Goal: Task Accomplishment & Management: Use online tool/utility

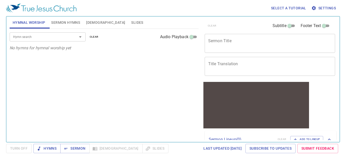
click at [325, 7] on span "Settings" at bounding box center [324, 8] width 24 height 6
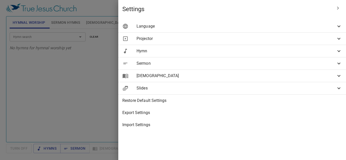
click at [272, 27] on span "Language" at bounding box center [235, 26] width 199 height 6
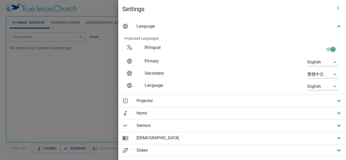
click at [306, 58] on div "English en" at bounding box center [295, 62] width 91 height 16
click at [307, 60] on body "Select a tutorial Settings Hymnal Worship Sermon Hymns Bible Slides Hymn search…" at bounding box center [173, 80] width 346 height 160
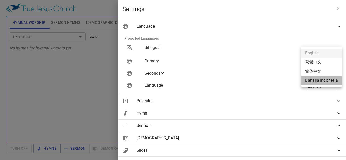
click at [310, 79] on li "Bahasa Indonesia" at bounding box center [321, 80] width 41 height 9
type input "id"
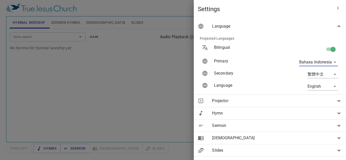
click at [335, 10] on icon "button" at bounding box center [338, 8] width 6 height 6
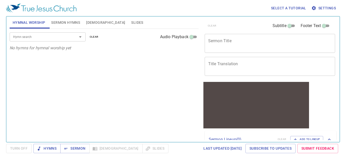
click at [62, 40] on div "Hymn search" at bounding box center [48, 36] width 76 height 9
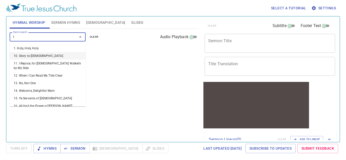
type input "1"
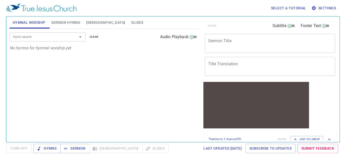
click at [105, 64] on div "Hymn search Hymn search clear Audio Playback No hymns for hymnal worship yet" at bounding box center [104, 83] width 189 height 109
click at [214, 146] on span "Last updated 7/2/2025" at bounding box center [222, 149] width 38 height 6
click at [324, 8] on span "Settings" at bounding box center [324, 8] width 24 height 6
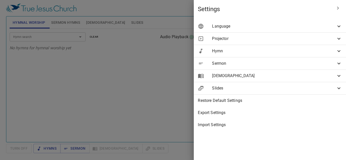
click at [282, 77] on span "Bible" at bounding box center [274, 76] width 124 height 6
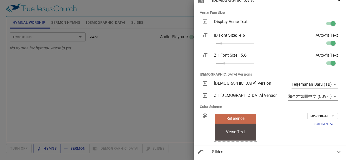
scroll to position [76, 0]
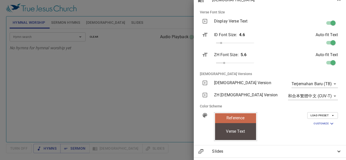
click at [330, 84] on body "Select a tutorial Settings Hymnal Worship Sermon Hymns Bible Slides Hymn search…" at bounding box center [173, 80] width 346 height 160
click at [330, 84] on li "Terjemahan Baru (TB)" at bounding box center [312, 84] width 48 height 9
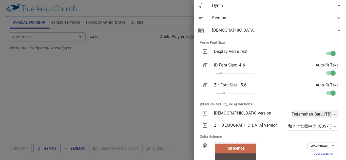
scroll to position [0, 0]
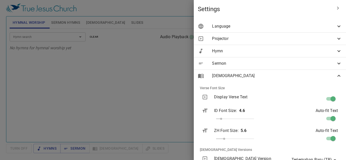
click at [327, 34] on div "Projector" at bounding box center [270, 39] width 152 height 12
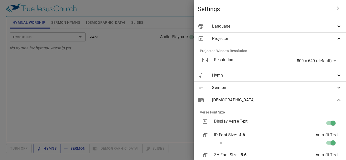
click at [331, 31] on div "Language" at bounding box center [270, 26] width 152 height 12
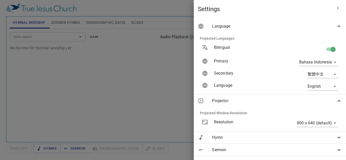
click at [314, 61] on body "Select a tutorial Settings Hymnal Worship Sermon Hymns Bible Slides Hymn search…" at bounding box center [173, 80] width 346 height 160
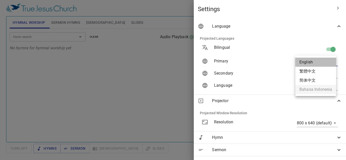
click at [316, 61] on li "English" at bounding box center [315, 62] width 41 height 9
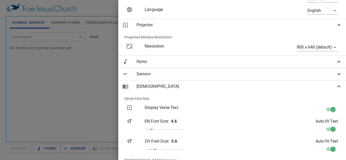
scroll to position [203, 0]
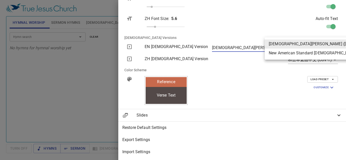
click at [321, 45] on body "Select a tutorial Settings Hymnal Worship Sermon Hymns Bible Slides Hymn search…" at bounding box center [173, 80] width 346 height 160
click at [284, 72] on div at bounding box center [173, 80] width 346 height 160
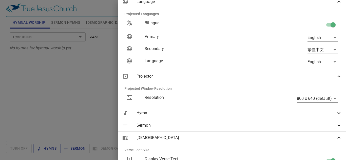
scroll to position [0, 0]
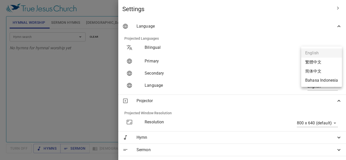
click at [320, 61] on body "Select a tutorial Settings Hymnal Worship Sermon Hymns Bible Slides Hymn search…" at bounding box center [173, 80] width 346 height 160
click at [313, 77] on li "Bahasa Indonesia" at bounding box center [321, 80] width 41 height 9
type input "id"
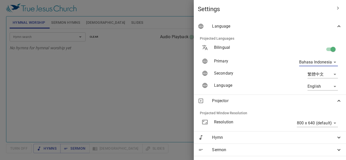
click at [217, 85] on div "Language" at bounding box center [246, 86] width 72 height 16
click at [331, 15] on div "Settings" at bounding box center [270, 9] width 152 height 18
click at [332, 13] on button "button" at bounding box center [338, 8] width 12 height 12
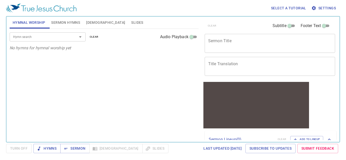
click at [327, 6] on span "Settings" at bounding box center [324, 8] width 24 height 6
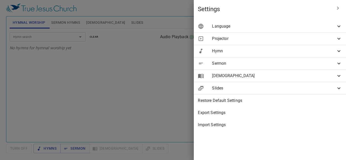
click at [322, 24] on span "Language" at bounding box center [274, 26] width 124 height 6
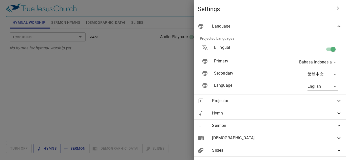
click at [322, 24] on span "Language" at bounding box center [274, 26] width 124 height 6
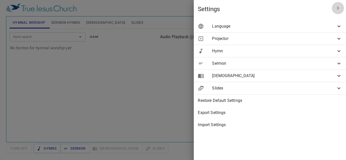
click at [336, 3] on button "button" at bounding box center [338, 8] width 12 height 12
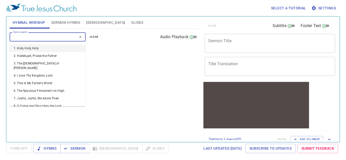
click at [57, 37] on input "Hymn search" at bounding box center [40, 37] width 58 height 6
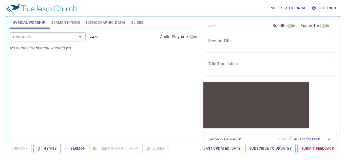
click at [332, 13] on div "Select a tutorial Settings" at bounding box center [172, 8] width 332 height 16
click at [331, 10] on span "Settings" at bounding box center [324, 8] width 24 height 6
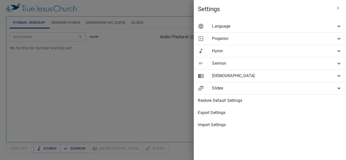
click at [311, 32] on div "Language" at bounding box center [270, 26] width 152 height 12
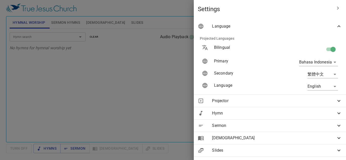
click at [328, 90] on body "Select a tutorial Settings Hymnal Worship Sermon Hymns Bible Slides Hymn search…" at bounding box center [173, 80] width 346 height 160
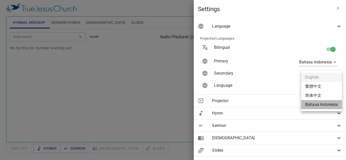
click at [331, 106] on li "Bahasa Indonesia" at bounding box center [321, 104] width 41 height 9
type input "id"
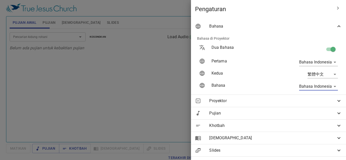
click at [299, 59] on body "Pilih tutorial Pengaturan Pujian Awal Pujian Alkitab Slides Pencarian kidung ro…" at bounding box center [173, 80] width 346 height 160
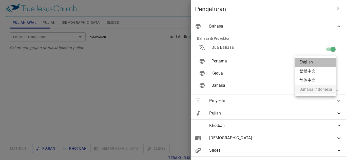
click at [299, 61] on li "English" at bounding box center [315, 62] width 41 height 9
type input "en"
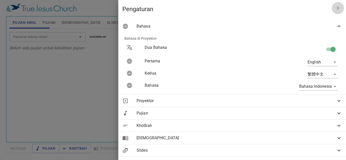
click at [337, 7] on button "button" at bounding box center [338, 8] width 12 height 12
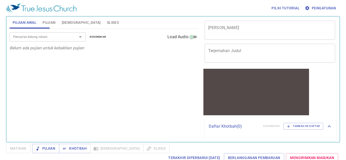
scroll to position [24, 0]
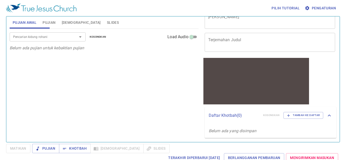
click at [35, 36] on input "Pencarian kidung rohani" at bounding box center [40, 37] width 58 height 6
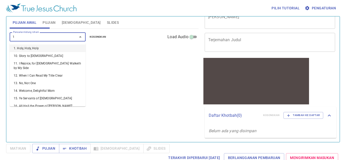
type input "1"
click at [312, 7] on span "Pengaturan" at bounding box center [321, 8] width 30 height 6
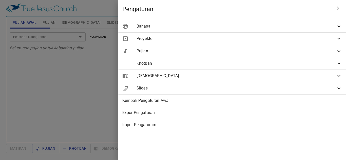
click at [310, 30] on div "Bahasa" at bounding box center [232, 26] width 228 height 12
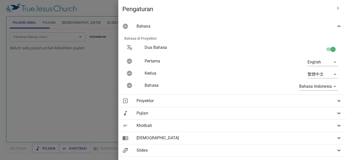
click at [315, 59] on body "Pilih tutorial Pengaturan Pujian Awal Pujian Alkitab Slides Pencarian kidung ro…" at bounding box center [173, 80] width 346 height 160
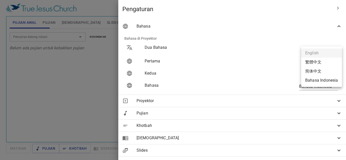
click at [320, 81] on li "Bahasa Indonesia" at bounding box center [321, 80] width 41 height 9
type input "id"
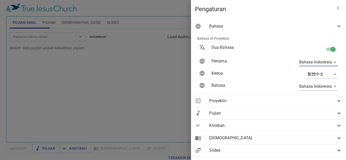
click at [337, 8] on icon "button" at bounding box center [338, 8] width 2 height 3
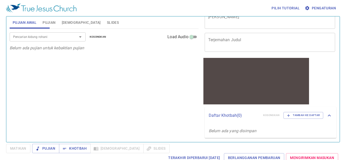
click at [64, 38] on input "Pencarian kidung rohani" at bounding box center [40, 37] width 58 height 6
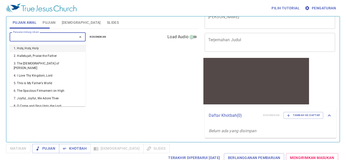
type input "1"
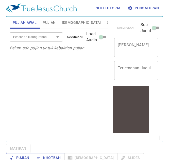
click at [44, 36] on input "Pencarian kidung rohani" at bounding box center [28, 37] width 35 height 6
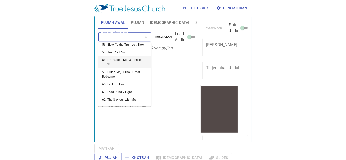
scroll to position [557, 0]
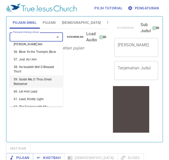
click at [34, 79] on li "59. Guide Me, O Thou Great Redeemer" at bounding box center [36, 81] width 53 height 12
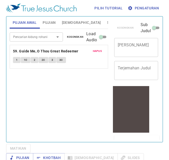
click at [12, 58] on div "Hapus 59. Guide Me, O Thou Great Redeemer 1 1C 2 2C 3 3C" at bounding box center [59, 56] width 98 height 23
click at [18, 62] on button "1" at bounding box center [17, 60] width 8 height 6
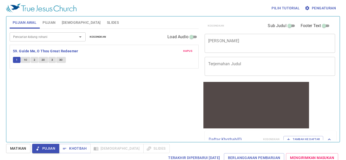
click at [168, 50] on button "Hapus" at bounding box center [187, 51] width 15 height 6
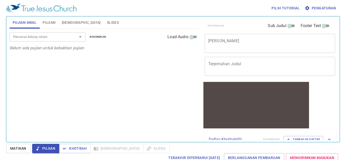
click at [65, 35] on input "Pencarian kidung rohani" at bounding box center [40, 37] width 58 height 6
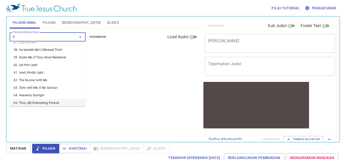
scroll to position [3, 0]
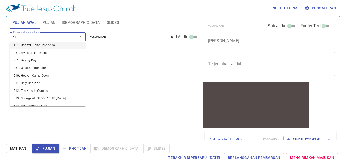
type input "517"
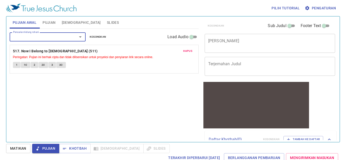
click at [15, 63] on button "1" at bounding box center [17, 65] width 8 height 6
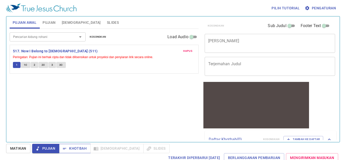
click at [69, 151] on span "Khotbah" at bounding box center [75, 149] width 24 height 6
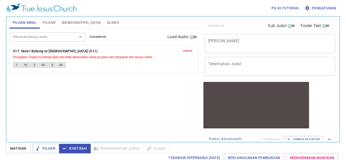
click at [12, 144] on button "Matikan" at bounding box center [18, 148] width 24 height 9
click at [16, 65] on span "1" at bounding box center [17, 65] width 2 height 5
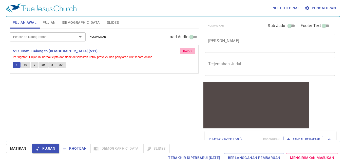
click at [168, 48] on button "Hapus" at bounding box center [187, 51] width 15 height 6
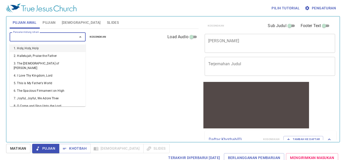
click at [55, 38] on input "Pencarian kidung rohani" at bounding box center [40, 37] width 58 height 6
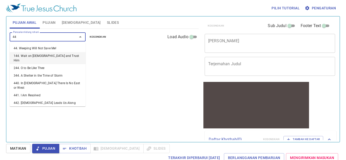
type input "442"
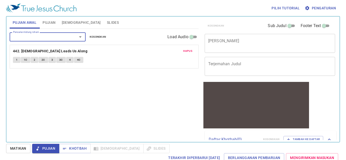
click at [16, 60] on span "1" at bounding box center [17, 60] width 2 height 5
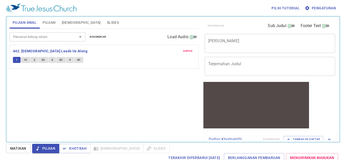
click at [23, 149] on span "Matikan" at bounding box center [18, 149] width 16 height 6
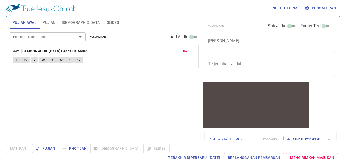
click at [17, 62] on span "1" at bounding box center [17, 60] width 2 height 5
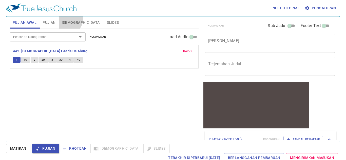
click at [68, 19] on button "Alkitab" at bounding box center [81, 22] width 45 height 12
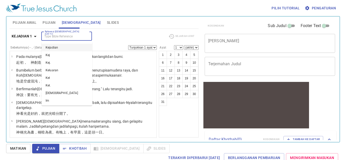
click at [57, 36] on input "Referensi Alkitab (Ctrl +/)" at bounding box center [62, 36] width 39 height 6
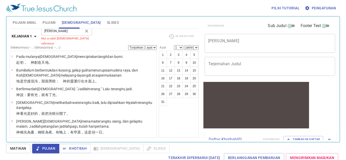
click at [59, 36] on div "andrew Referensi Alkitab (Ctrl +/)" at bounding box center [66, 31] width 51 height 9
click at [149, 45] on div "Kejadian 1 Referensi Alkitab (Ctrl +/) andrew Referensi Alkitab (Ctrl +/) Not a…" at bounding box center [104, 38] width 189 height 14
drag, startPoint x: 71, startPoint y: 37, endPoint x: 0, endPoint y: 37, distance: 70.9
click at [0, 37] on div "Pilih tutorial Pengaturan Pujian Awal Pujian Alkitab Slides Pencarian kidung ro…" at bounding box center [173, 80] width 346 height 160
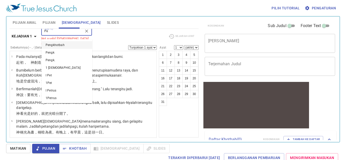
type input "P"
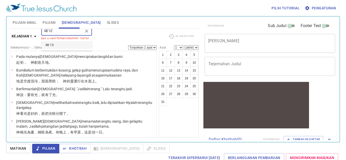
type input "Mt 10"
